Goal: Find specific page/section: Find specific page/section

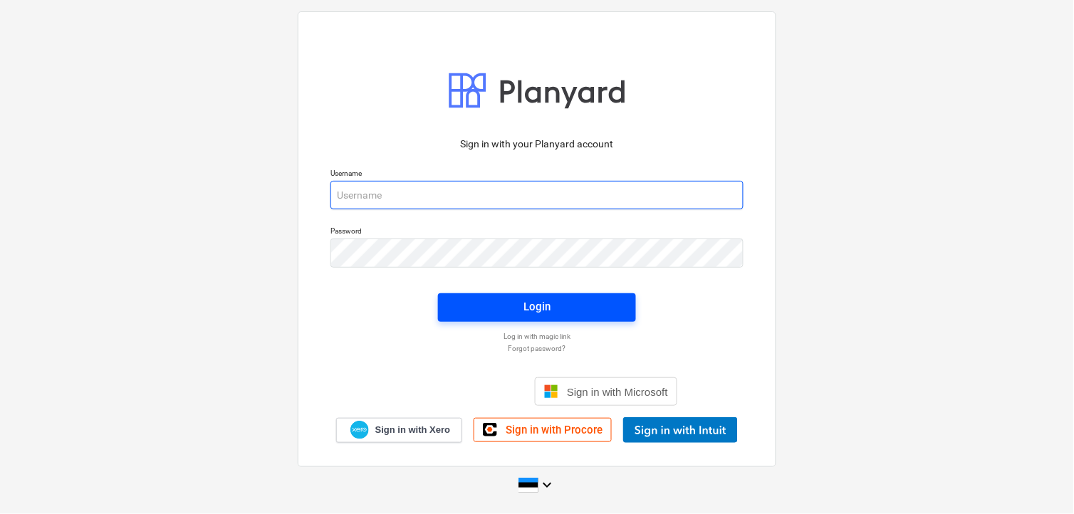
type input "[EMAIL_ADDRESS][DOMAIN_NAME]"
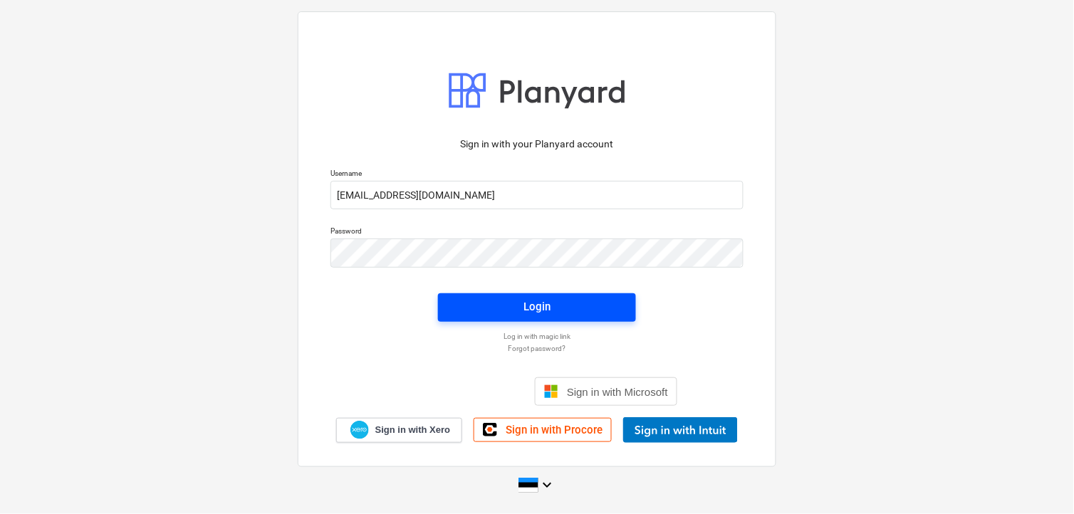
click at [579, 298] on span "Login" at bounding box center [537, 307] width 164 height 19
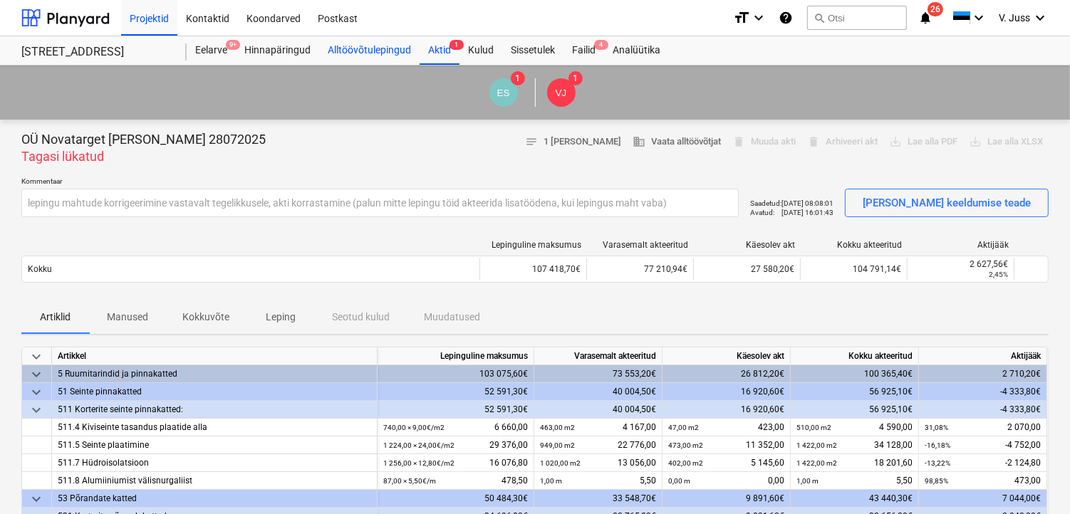
click at [356, 51] on div "Alltöövõtulepingud" at bounding box center [369, 50] width 100 height 28
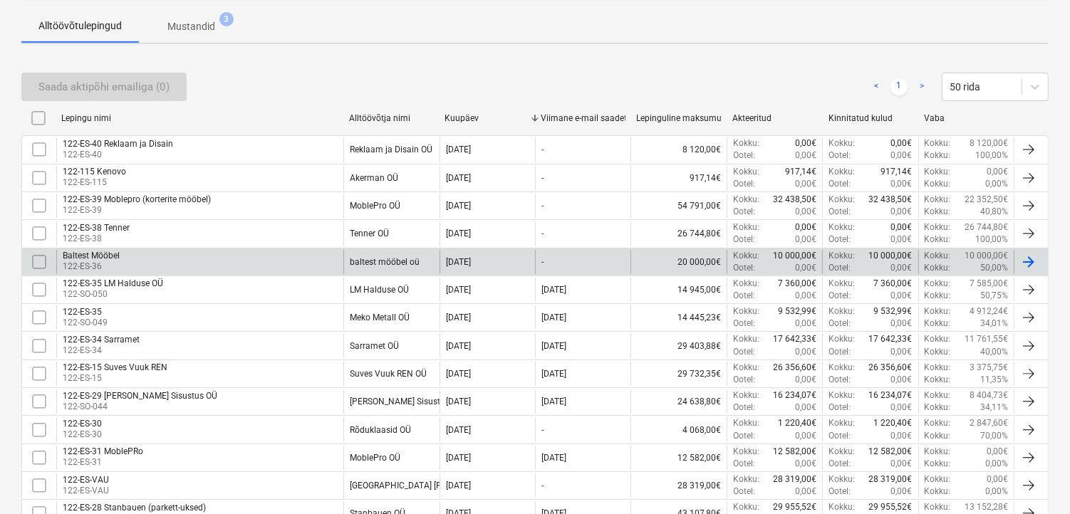
scroll to position [474, 0]
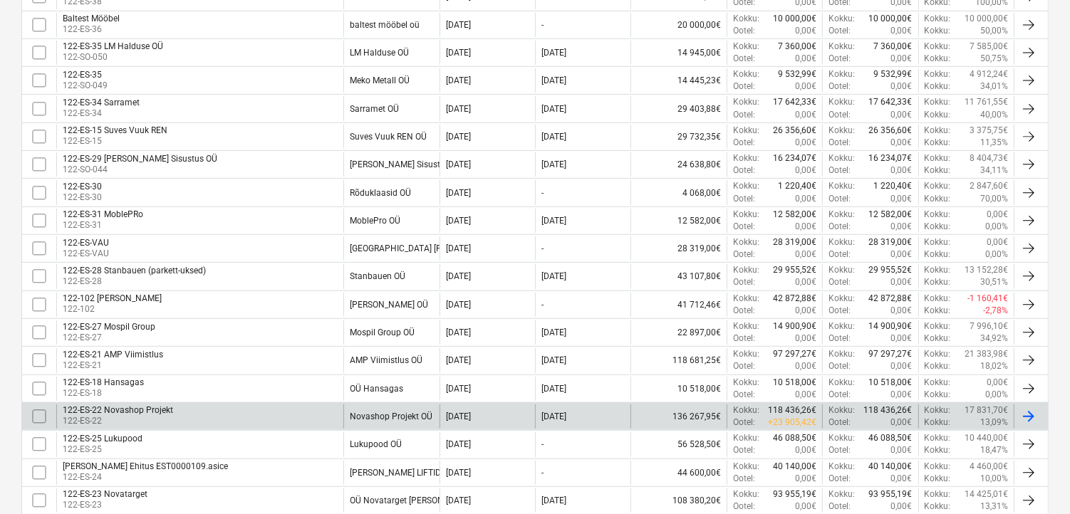
click at [115, 409] on div "122-ES-22 Novashop Projekt" at bounding box center [118, 410] width 110 height 10
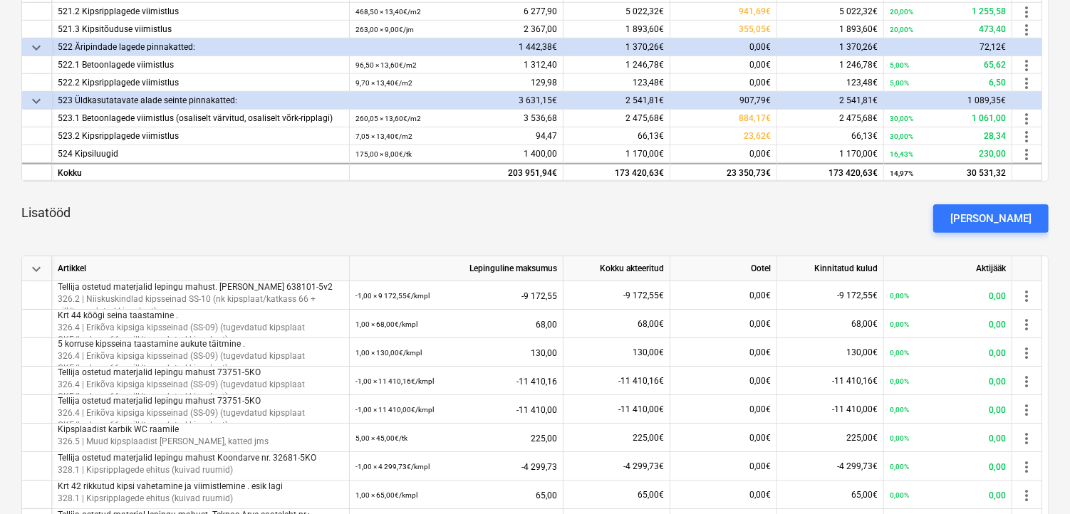
scroll to position [79, 0]
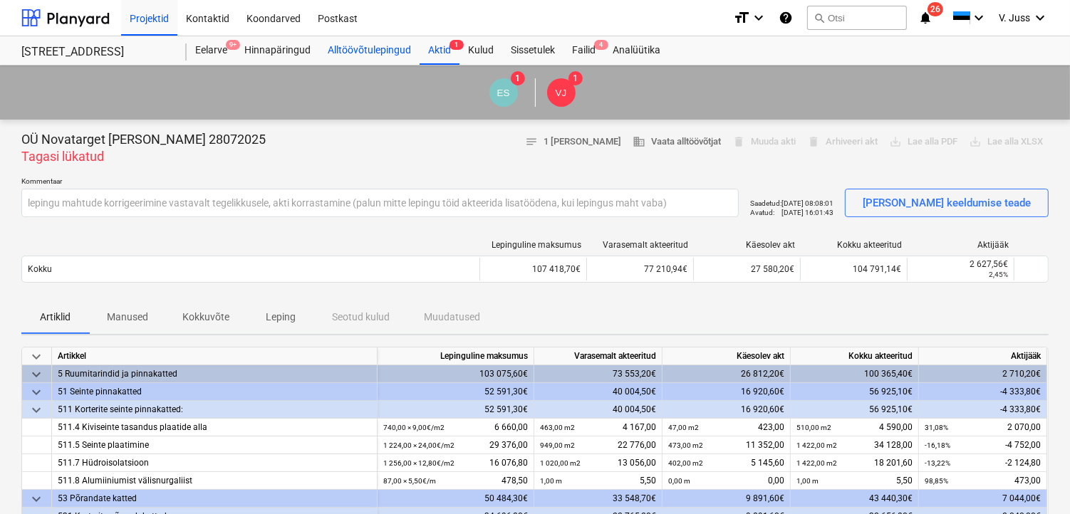
click at [363, 51] on div "Alltöövõtulepingud" at bounding box center [369, 50] width 100 height 28
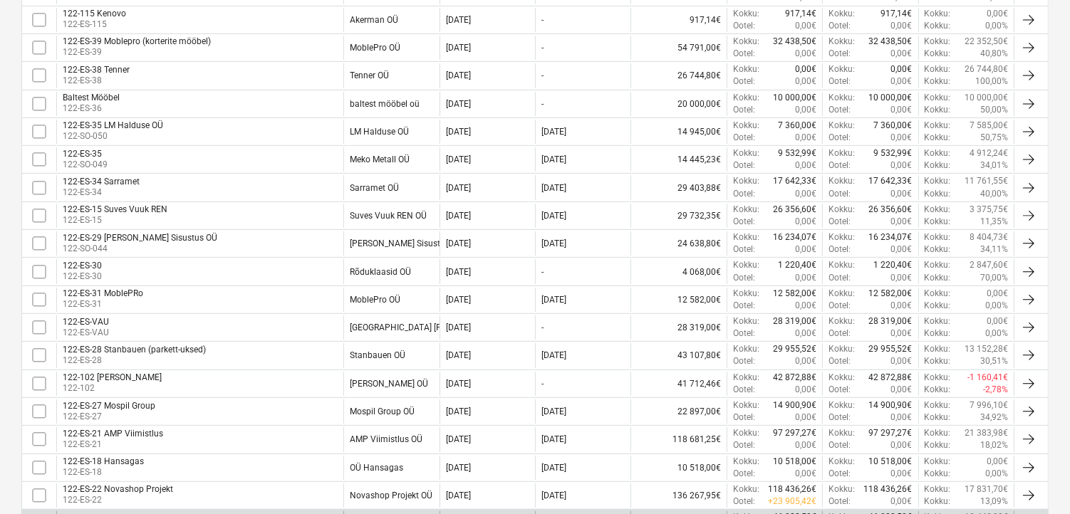
scroll to position [474, 0]
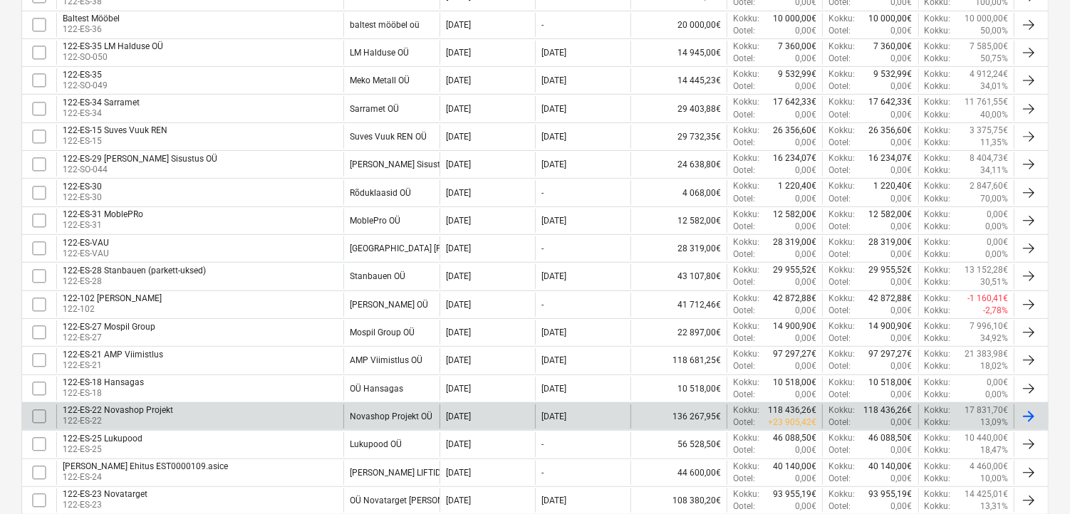
click at [119, 403] on div "122-ES-22 Novashop Projekt 122-ES-22 Novashop Projekt OÜ 23 Jan 2025 28 Jul 202…" at bounding box center [534, 416] width 1027 height 28
click at [115, 414] on div "122-ES-22 Novashop Projekt" at bounding box center [118, 410] width 110 height 10
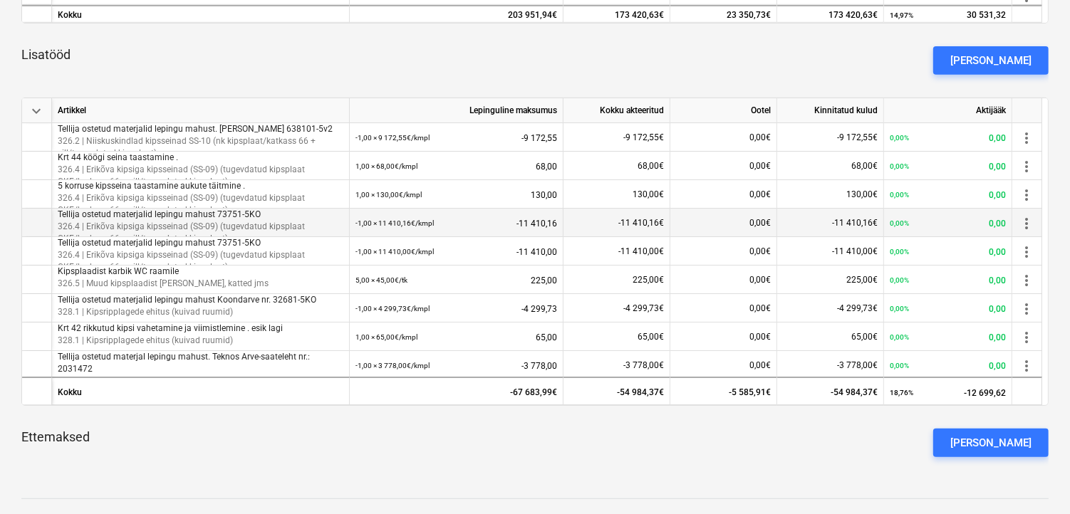
scroll to position [237, 0]
